Goal: Information Seeking & Learning: Learn about a topic

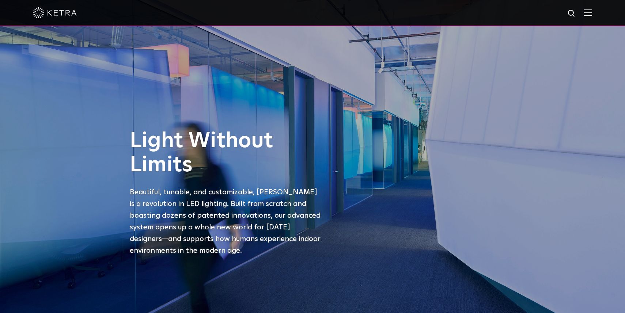
click at [63, 11] on img at bounding box center [55, 12] width 44 height 11
